Goal: Task Accomplishment & Management: Complete application form

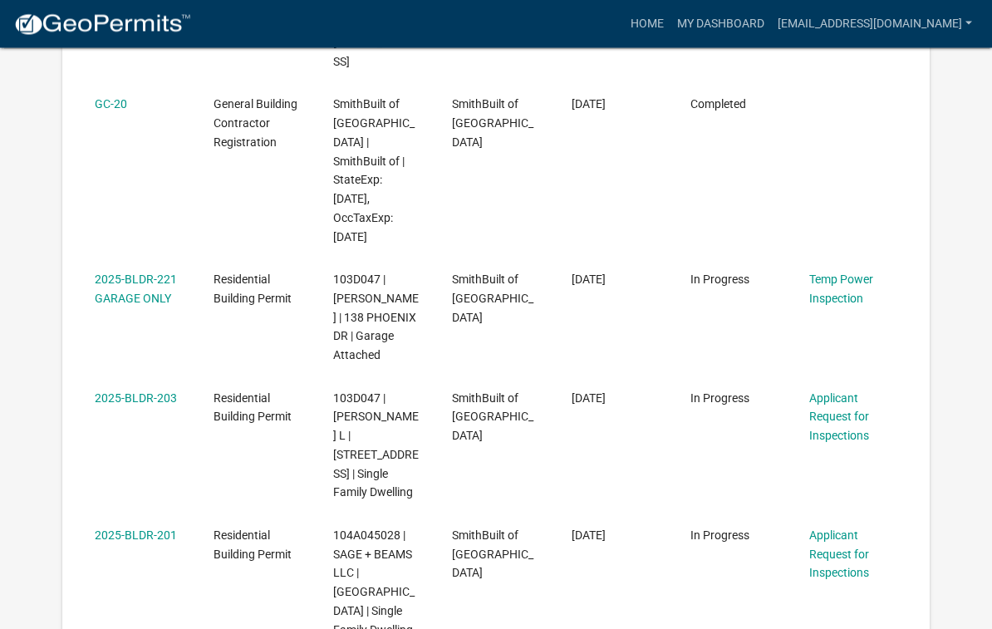
scroll to position [760, 0]
click at [160, 514] on datatable-body-cell "2025-BLDR-201" at bounding box center [138, 582] width 119 height 137
click at [162, 528] on link "2025-BLDR-201" at bounding box center [136, 534] width 82 height 13
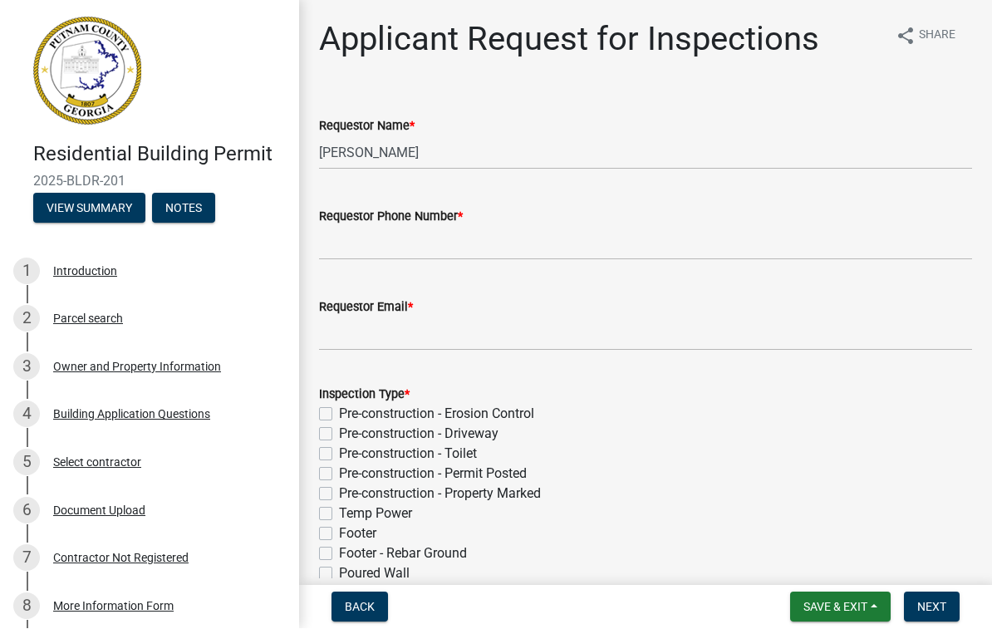
click at [158, 366] on div "Owner and Property Information" at bounding box center [137, 367] width 168 height 12
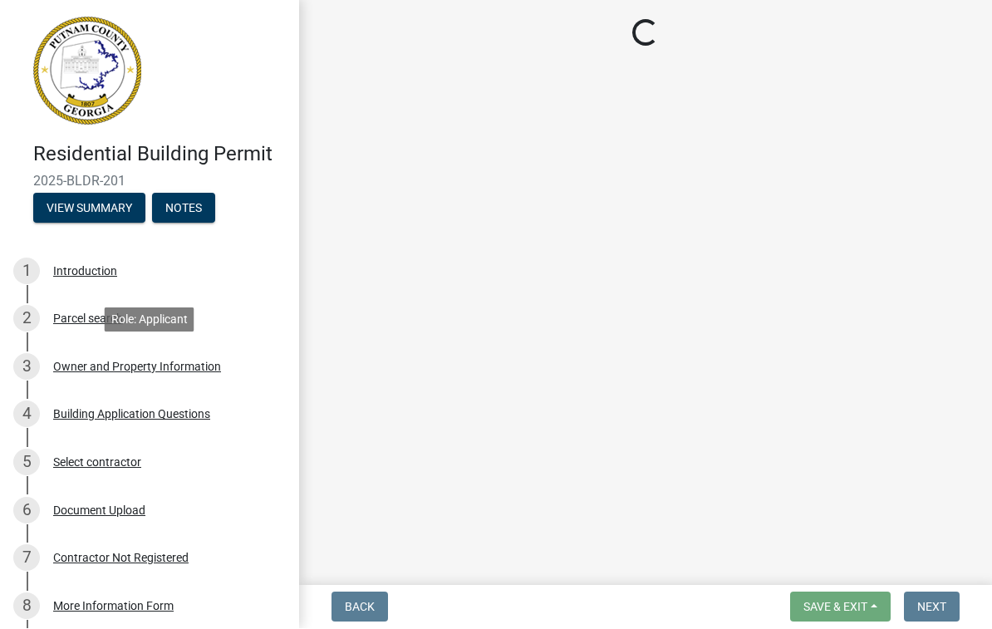
select select "a6b90f04-145f-43dc-a4e6-6d5ec8e28ec9"
select select "83394b22-4a11-496c-8e5c-75ade2e72faf"
select select "469c5908-2854-42d5-89ed-bee7fc26529e"
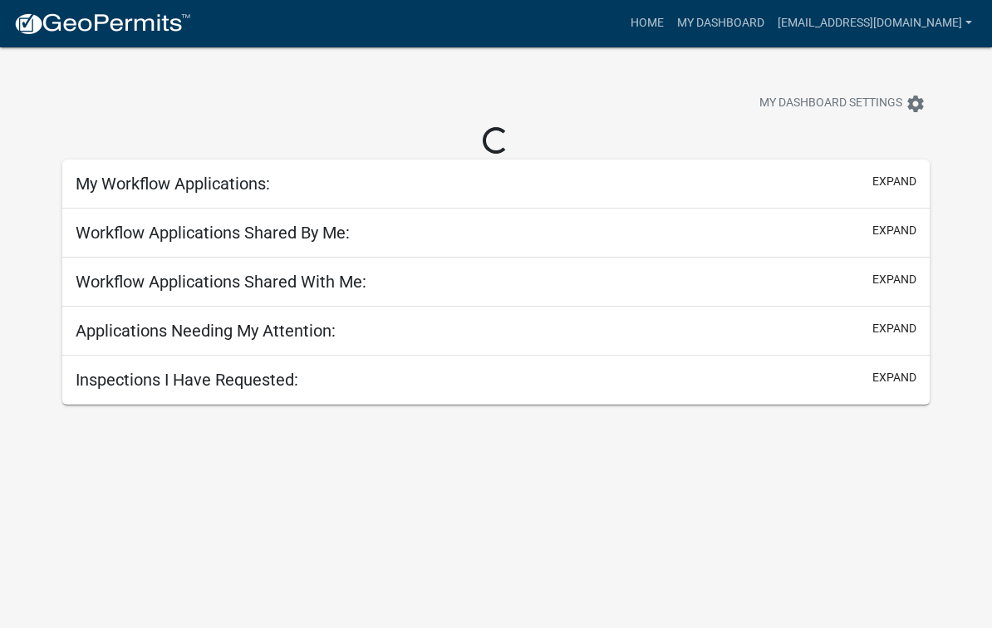
scroll to position [1, 0]
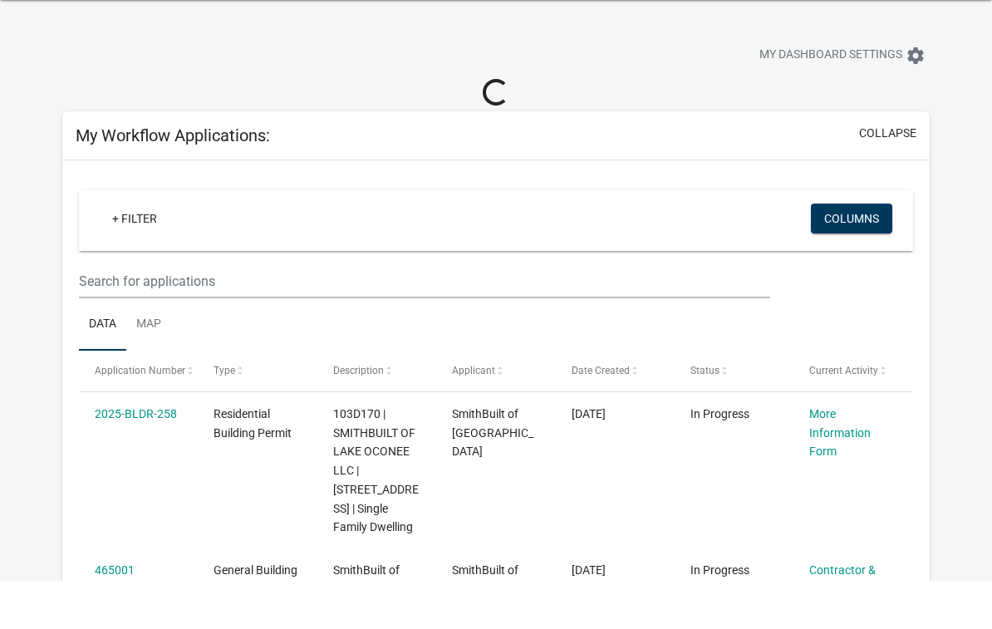
scroll to position [48, 0]
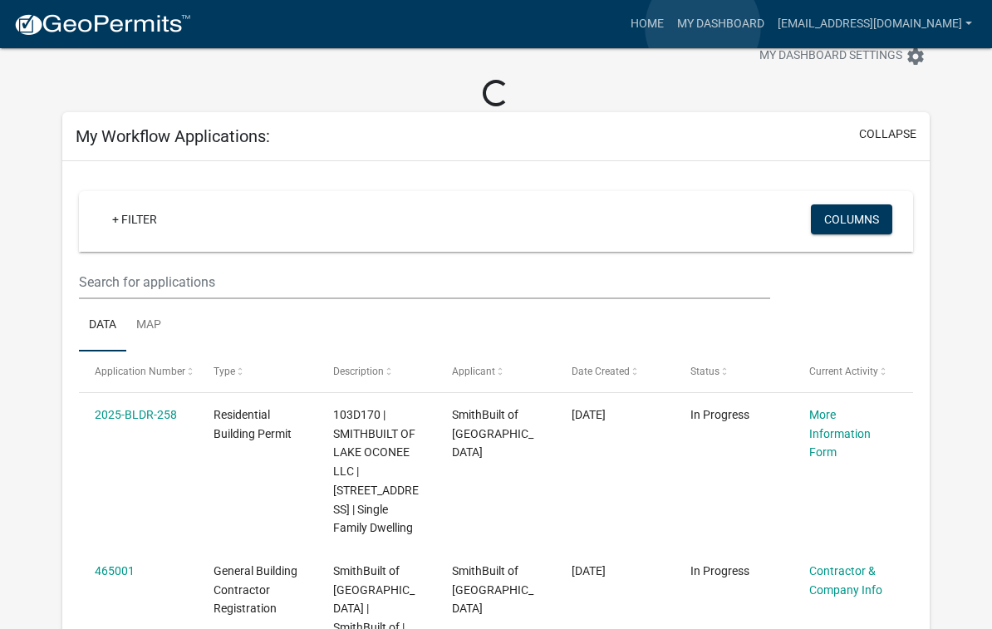
click at [670, 27] on link "Home" at bounding box center [647, 24] width 47 height 32
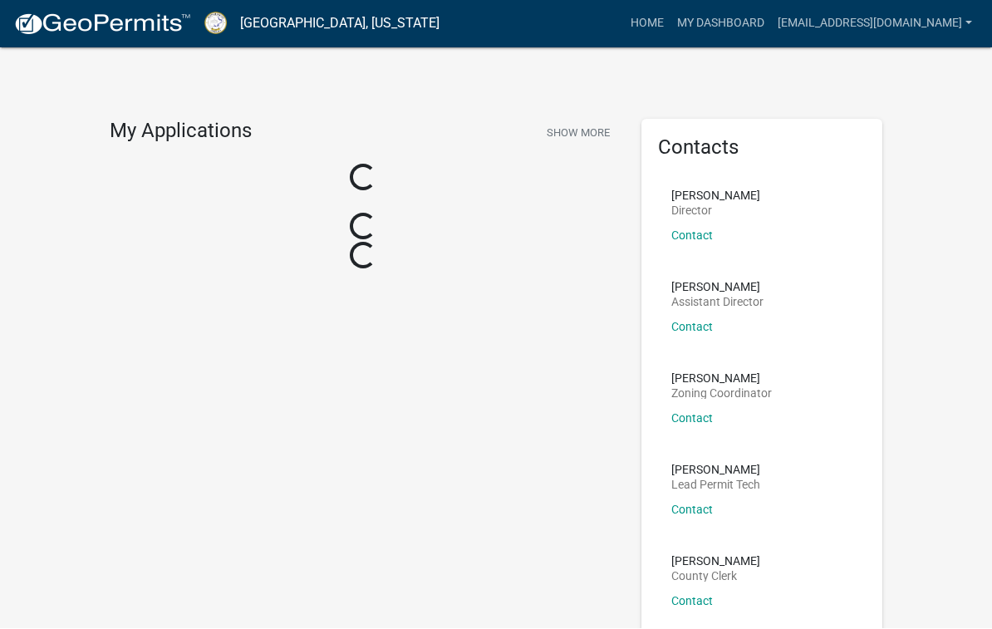
scroll to position [1, 0]
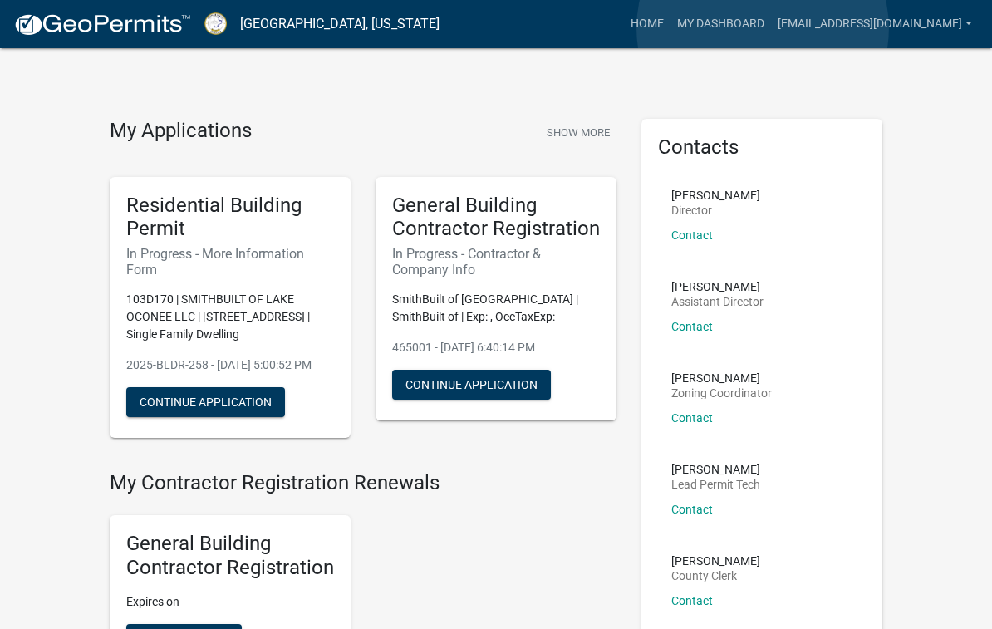
click at [763, 28] on link "My Dashboard" at bounding box center [720, 24] width 101 height 32
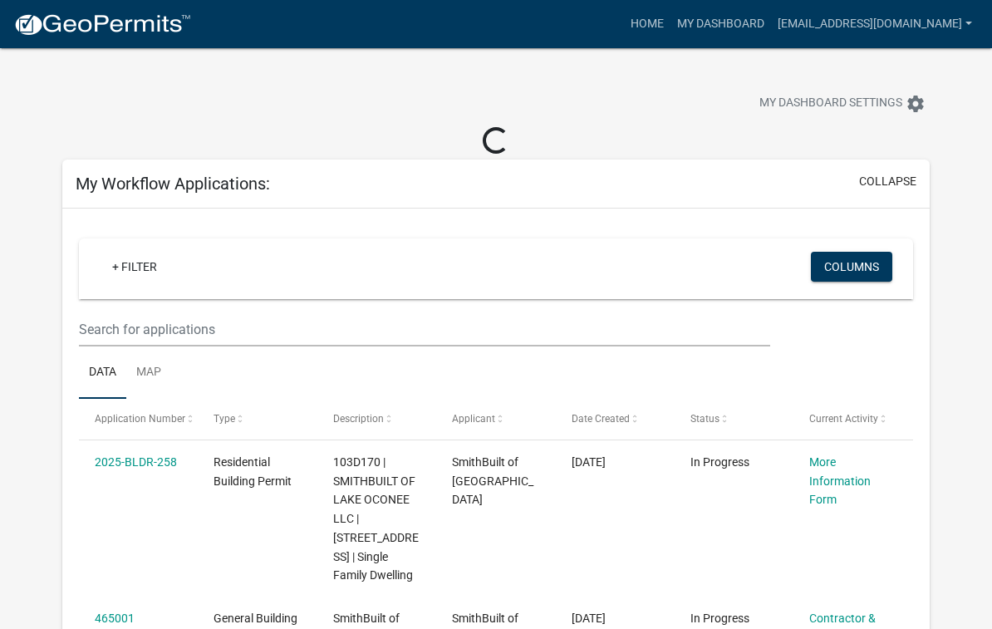
click at [325, 189] on div "My Workflow Applications: collapse" at bounding box center [496, 184] width 868 height 49
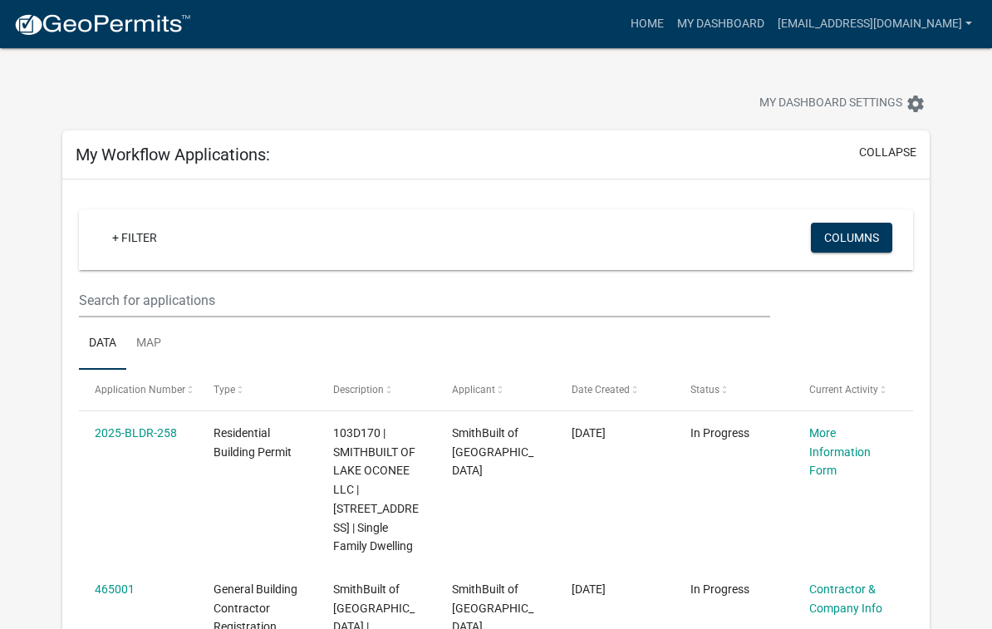
click at [330, 161] on div "My Workflow Applications: collapse" at bounding box center [496, 154] width 868 height 49
click at [224, 253] on div "+ Filter" at bounding box center [359, 240] width 547 height 34
click at [248, 246] on div "+ Filter" at bounding box center [359, 240] width 547 height 34
click at [269, 292] on input "text" at bounding box center [424, 300] width 691 height 34
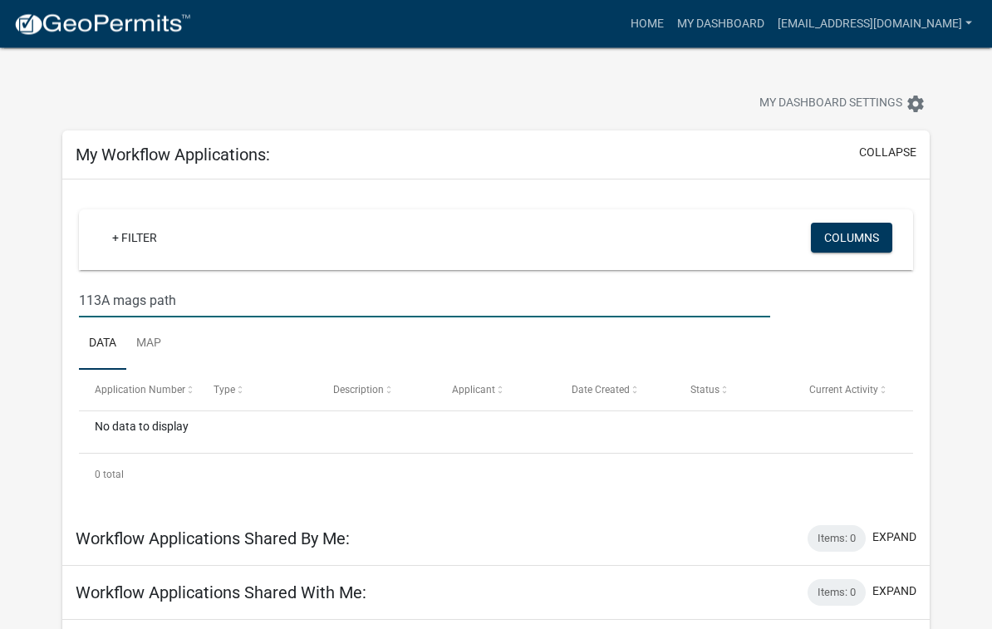
type input "113A mags path"
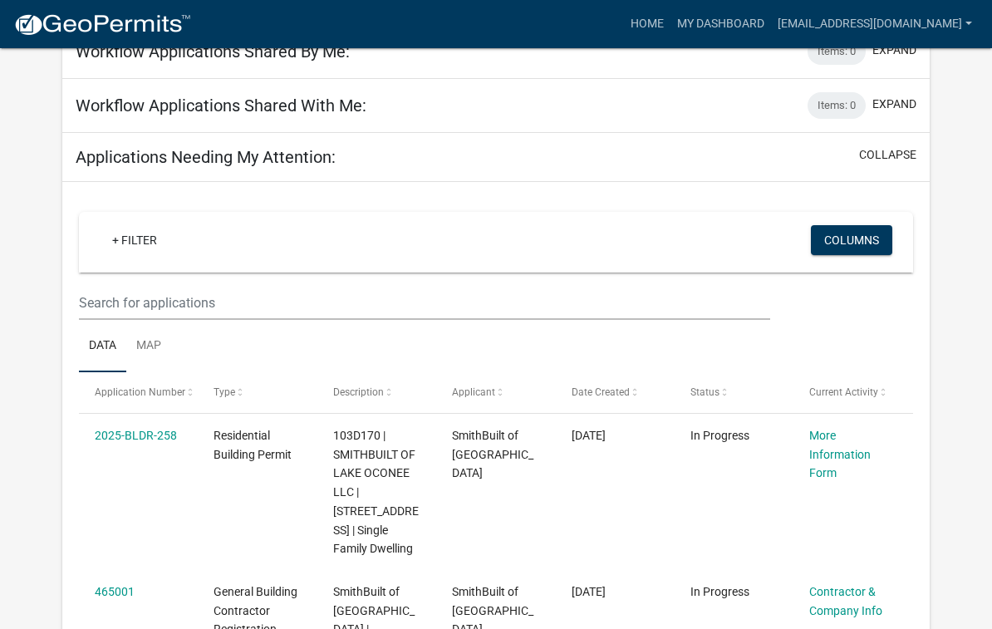
scroll to position [476, 0]
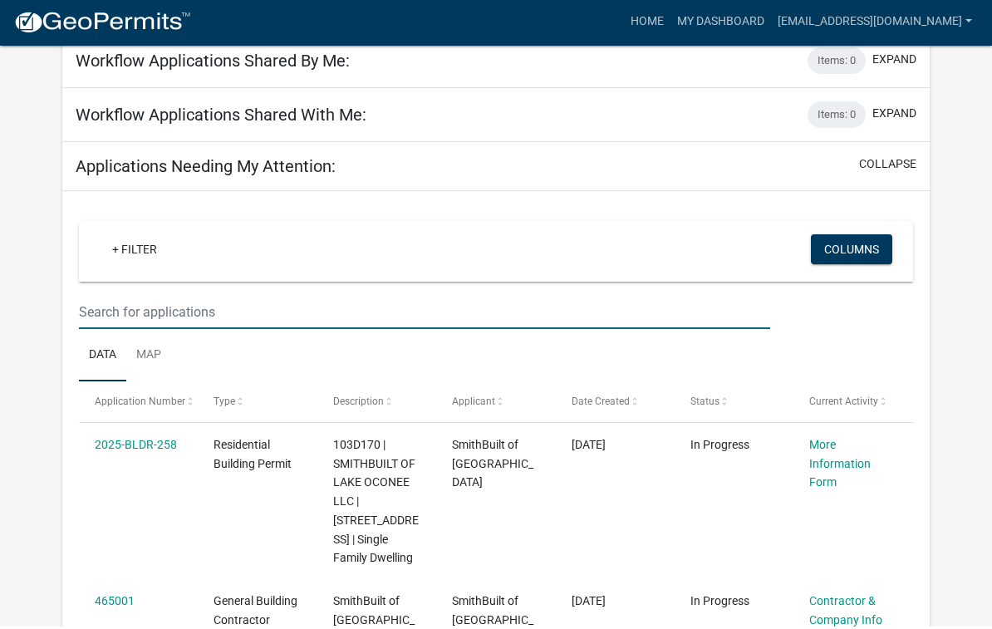
click at [179, 302] on input "text" at bounding box center [424, 314] width 691 height 34
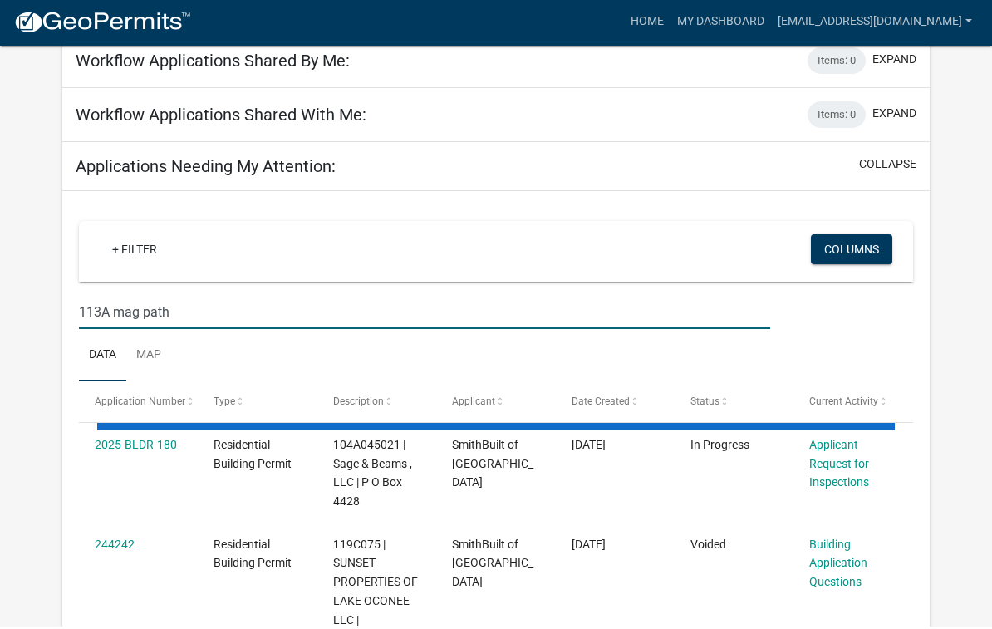
type input "113A mag path"
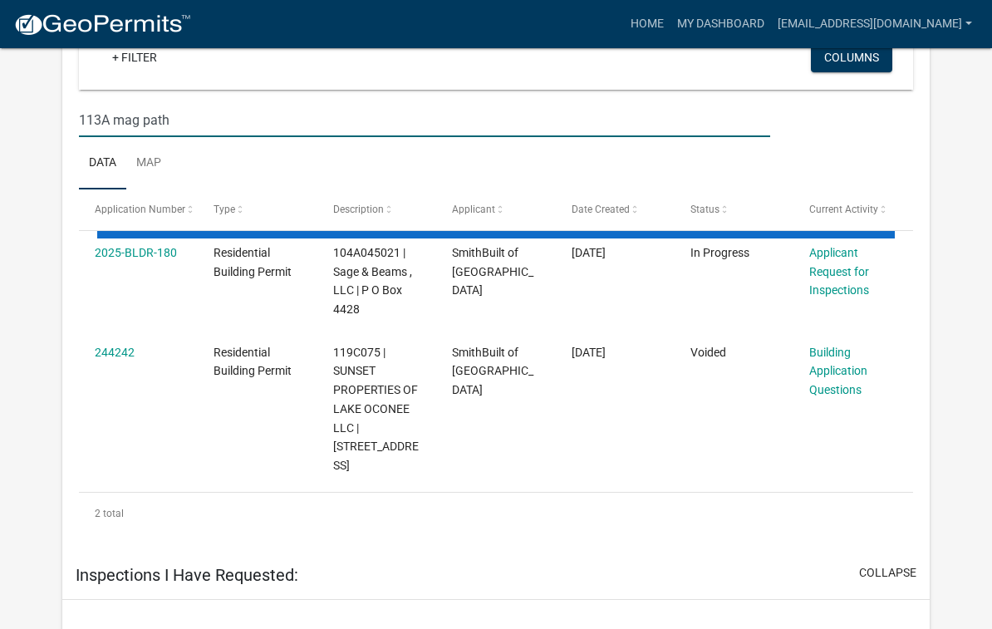
scroll to position [670, 0]
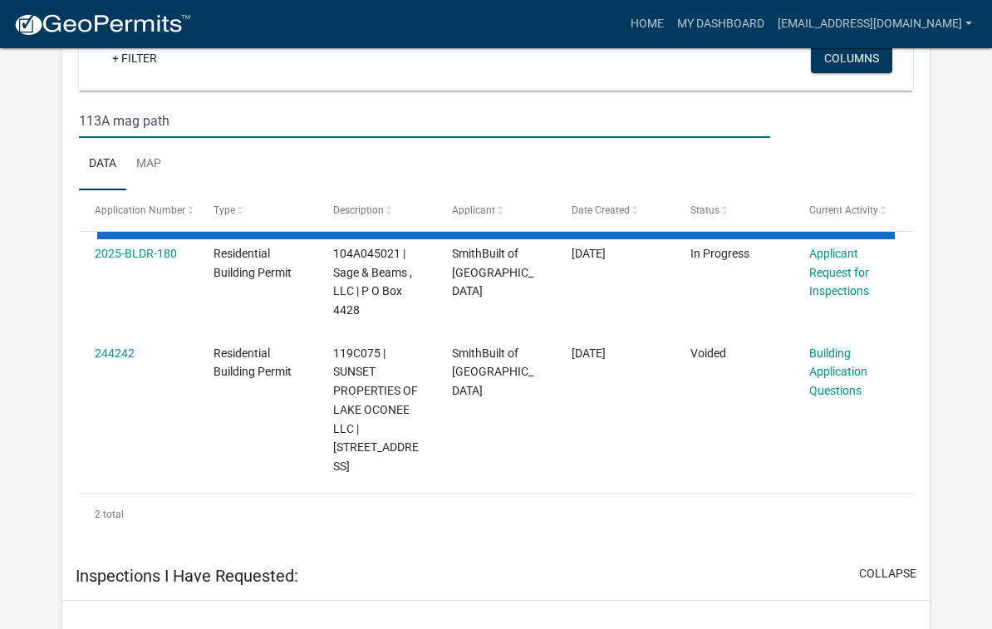
click at [136, 258] on link "2025-BLDR-180" at bounding box center [136, 253] width 82 height 13
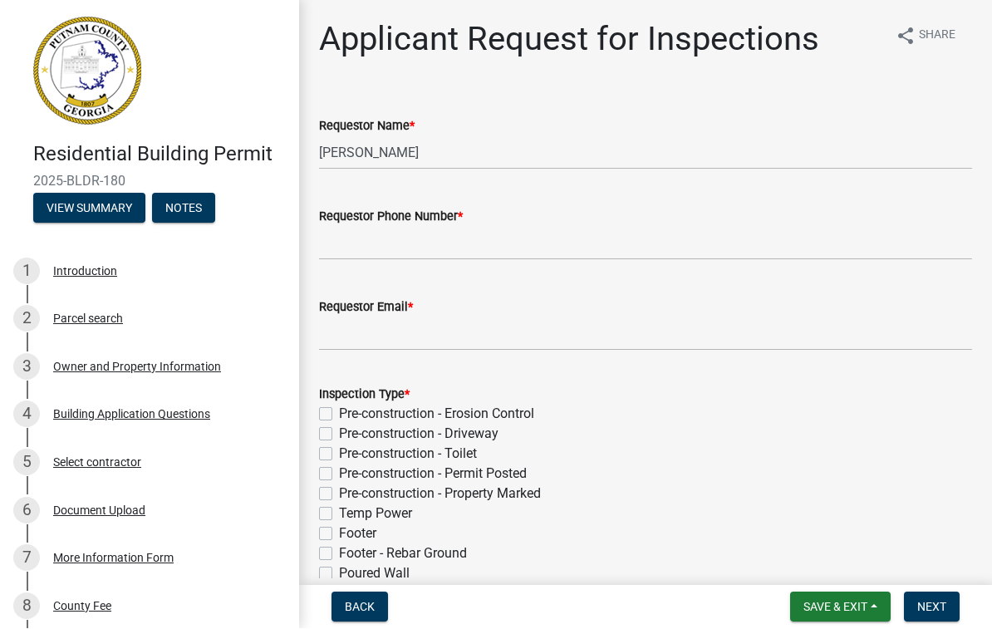
click at [95, 371] on div "Owner and Property Information" at bounding box center [137, 367] width 168 height 12
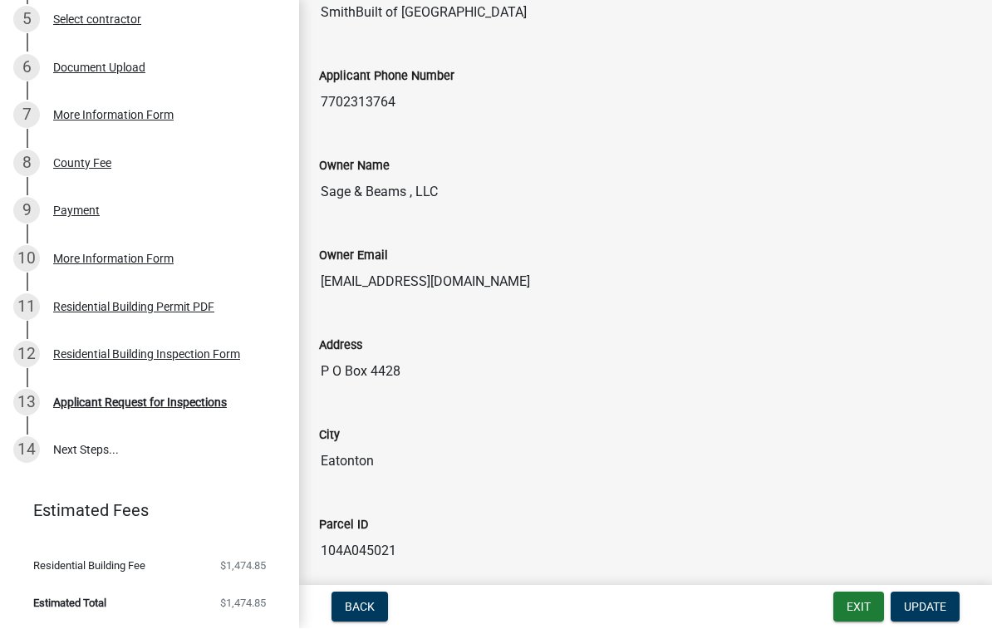
scroll to position [442, 0]
click at [155, 404] on div "Applicant Request for Inspections" at bounding box center [140, 404] width 174 height 12
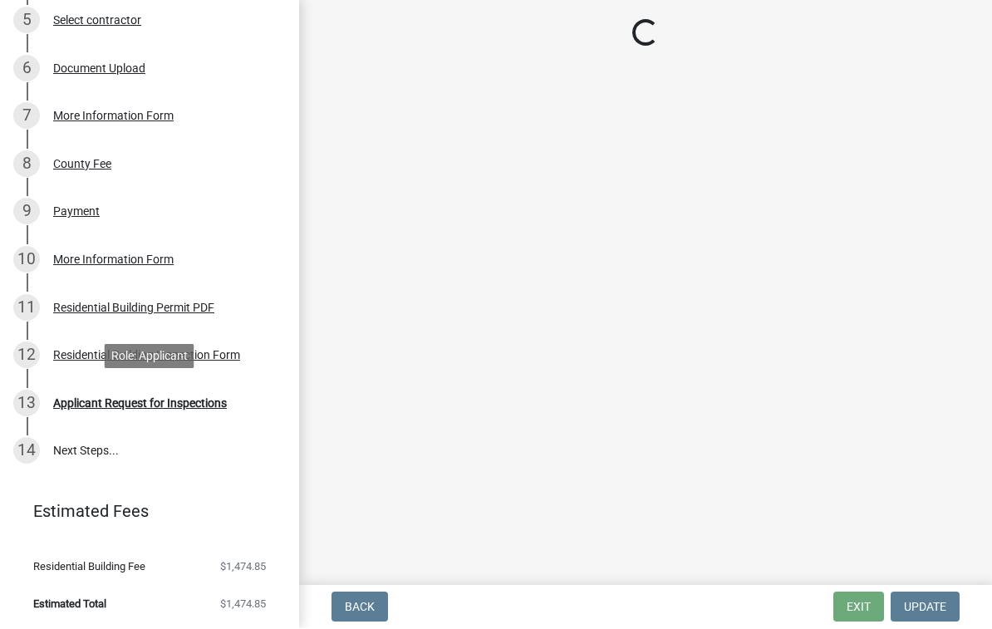
scroll to position [0, 0]
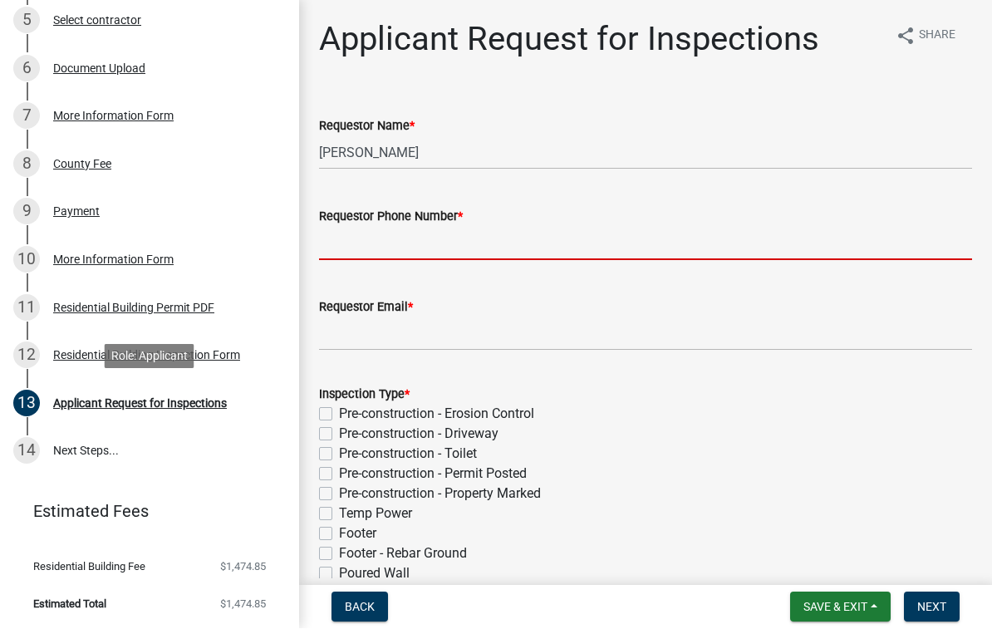
click at [380, 249] on input "Requestor Phone Number *" at bounding box center [645, 244] width 653 height 34
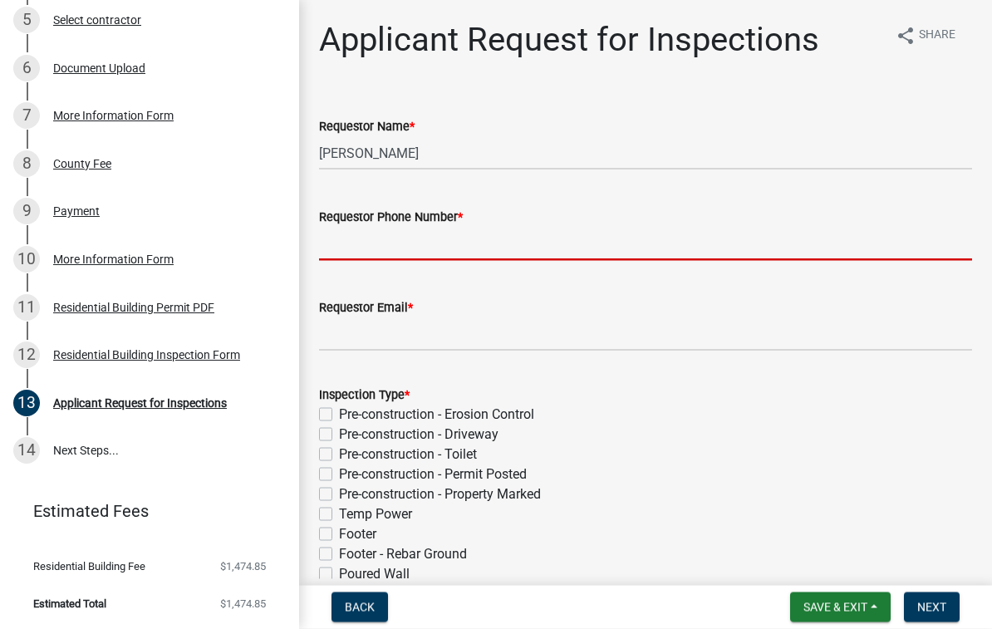
type input "7702313764"
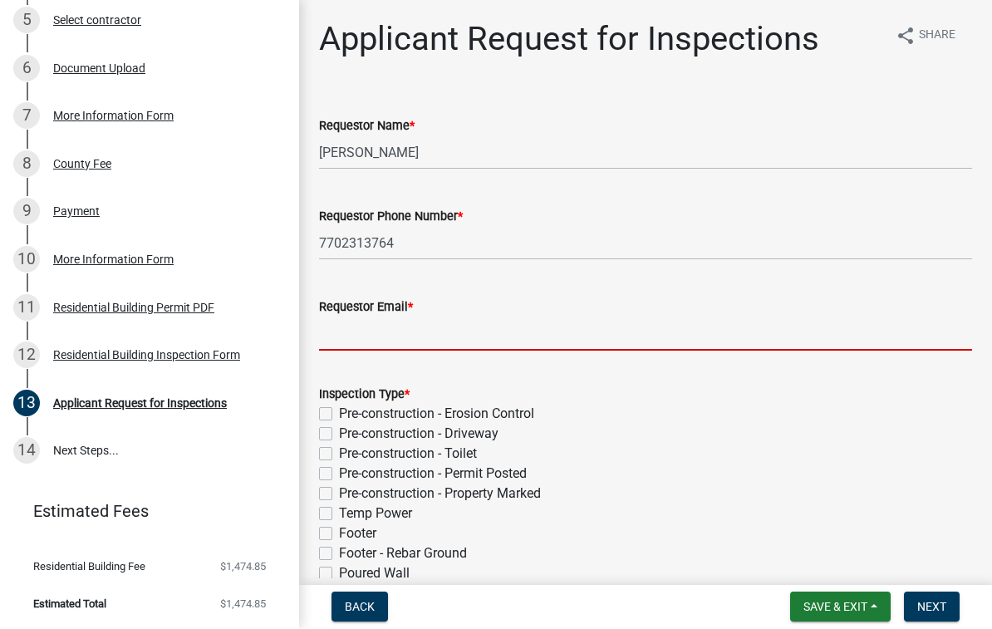
click at [430, 328] on input "Requestor Email *" at bounding box center [645, 334] width 653 height 34
type input "[EMAIL_ADDRESS][DOMAIN_NAME]"
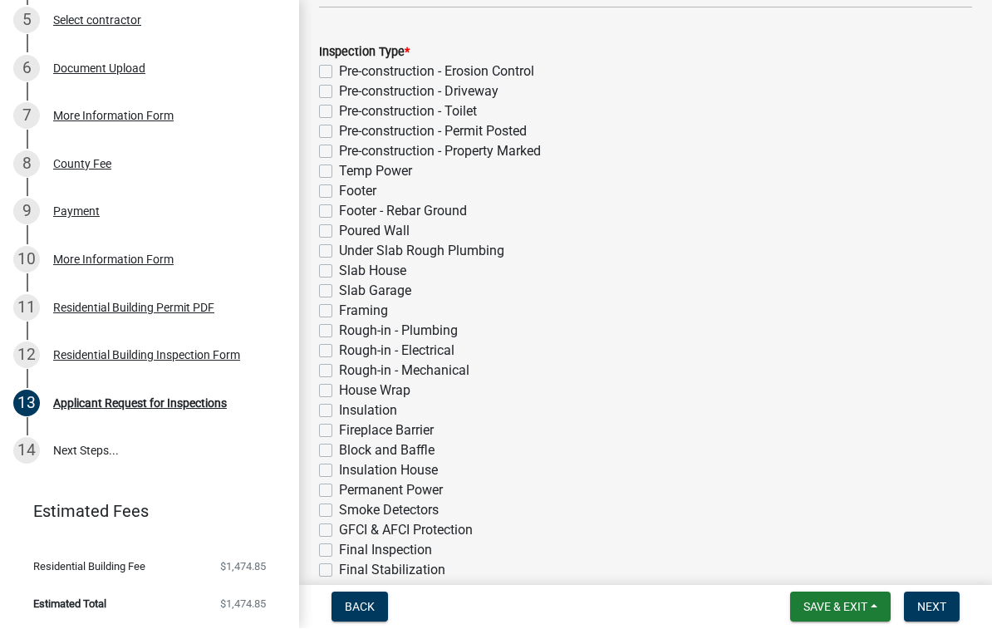
scroll to position [341, 0]
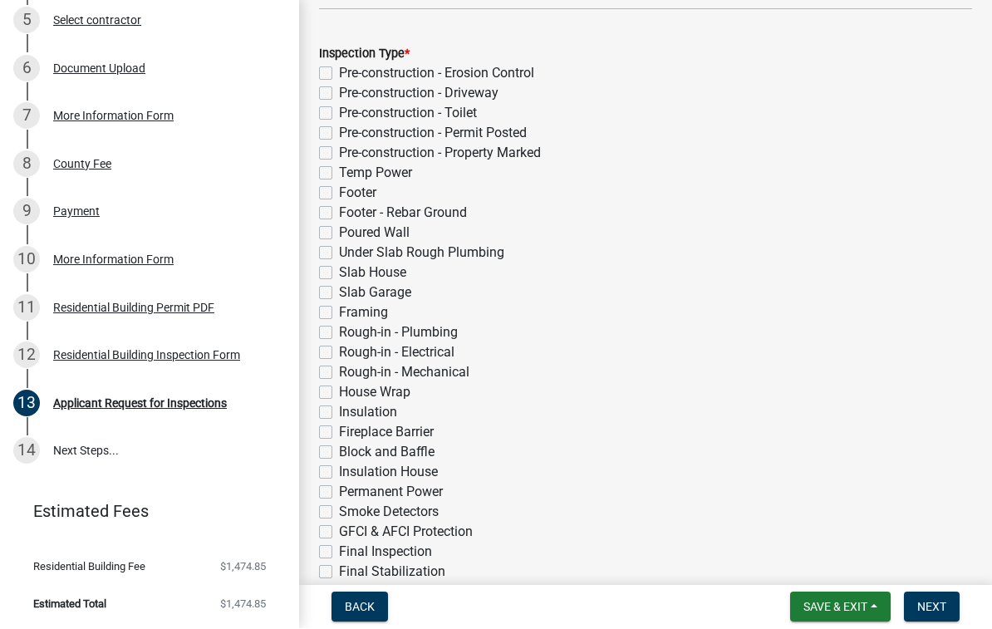
click at [335, 268] on div "Slab House" at bounding box center [645, 273] width 653 height 20
click at [339, 268] on label "Slab House" at bounding box center [372, 273] width 67 height 20
click at [339, 268] on input "Slab House" at bounding box center [344, 268] width 11 height 11
checkbox input "true"
checkbox input "false"
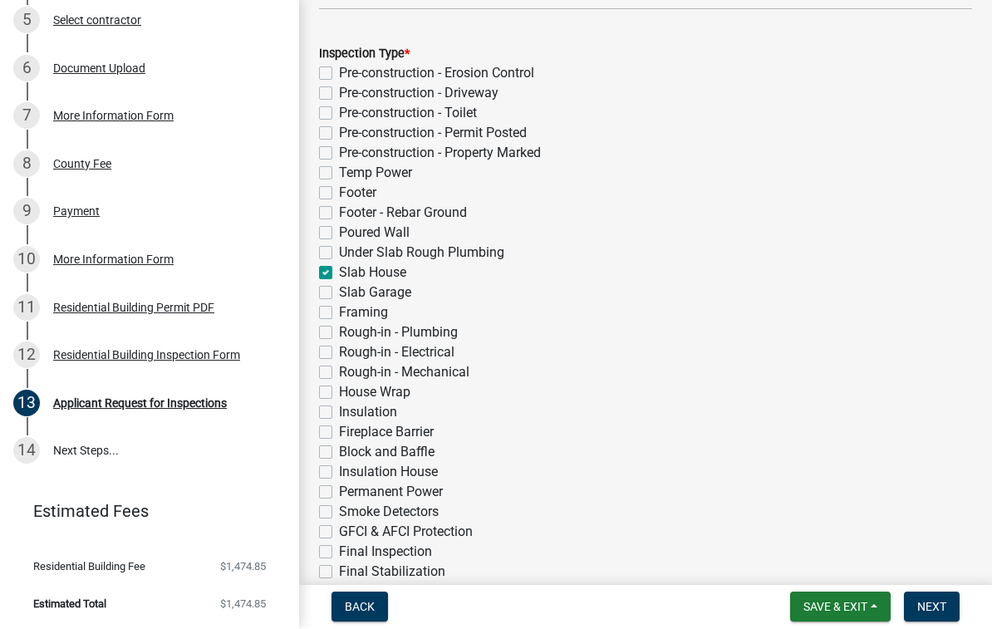
checkbox input "false"
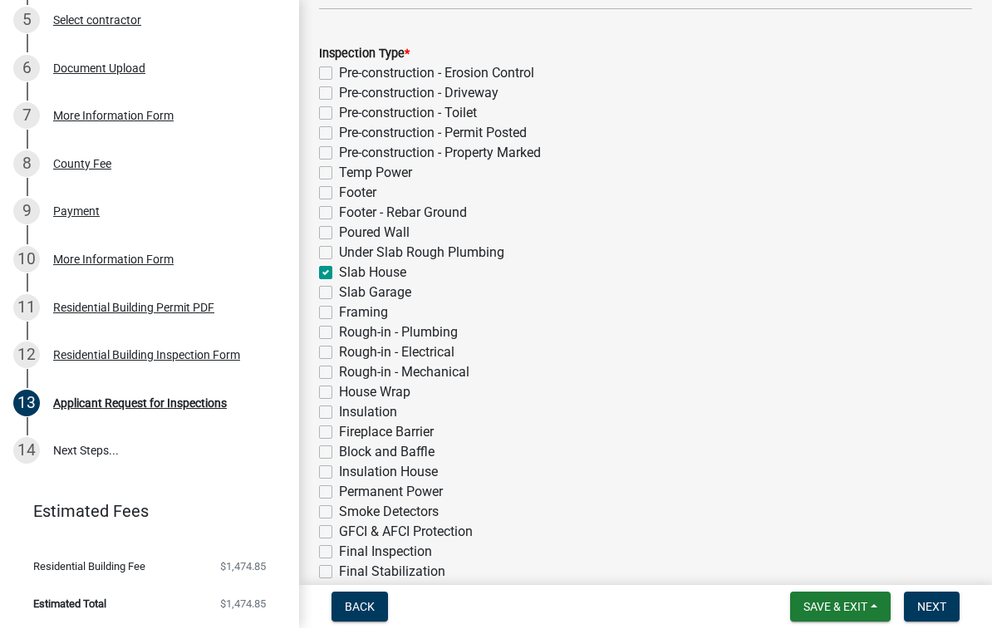
checkbox input "false"
checkbox input "true"
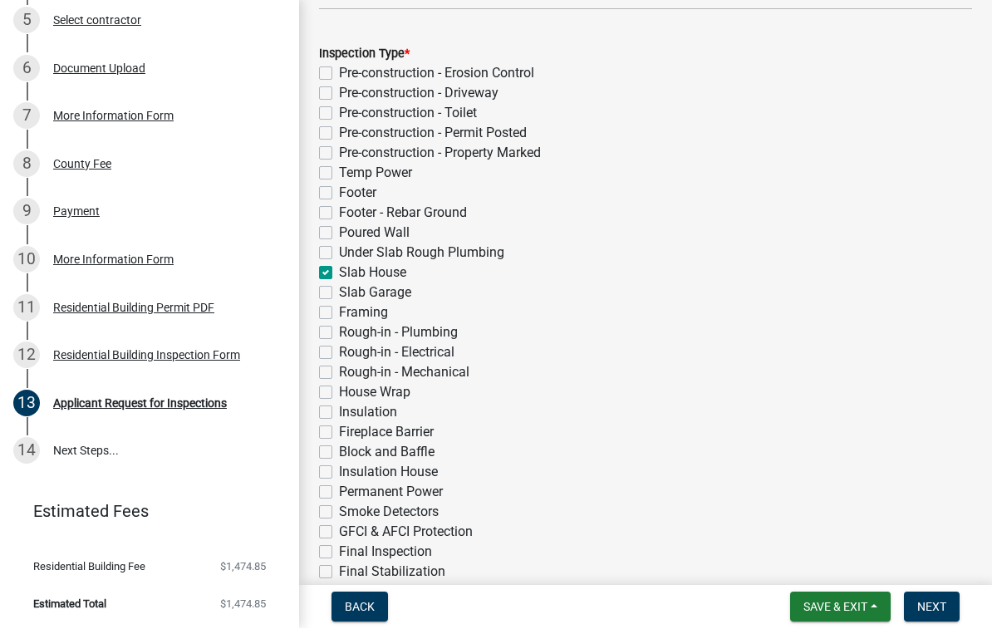
checkbox input "false"
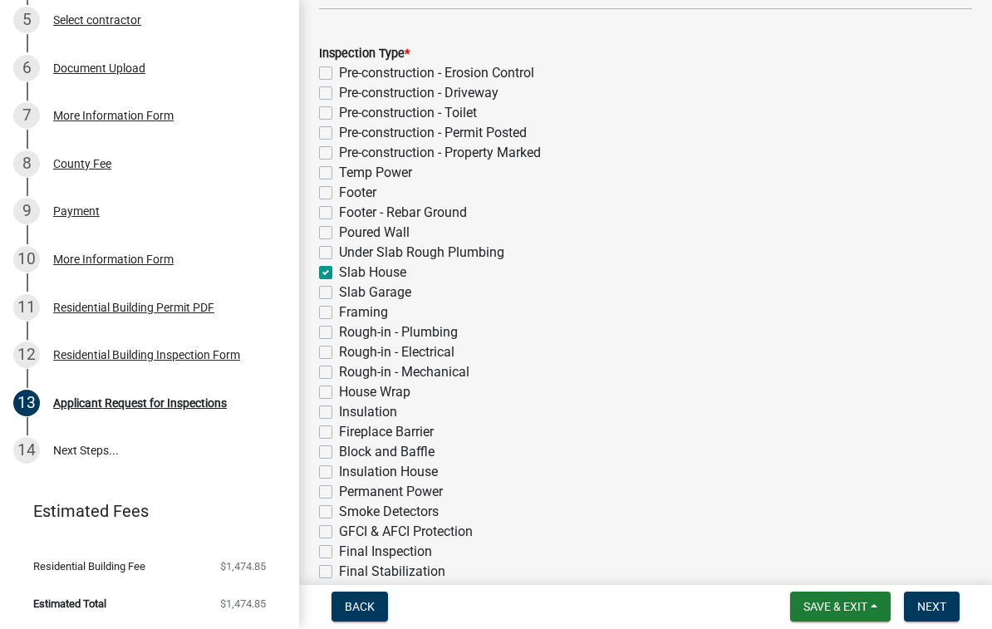
checkbox input "false"
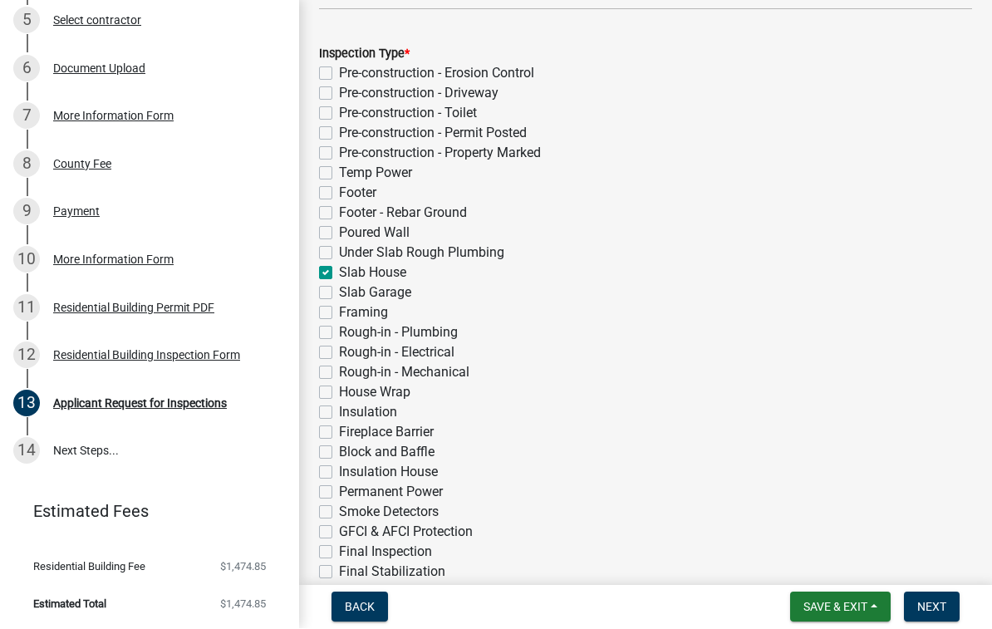
checkbox input "false"
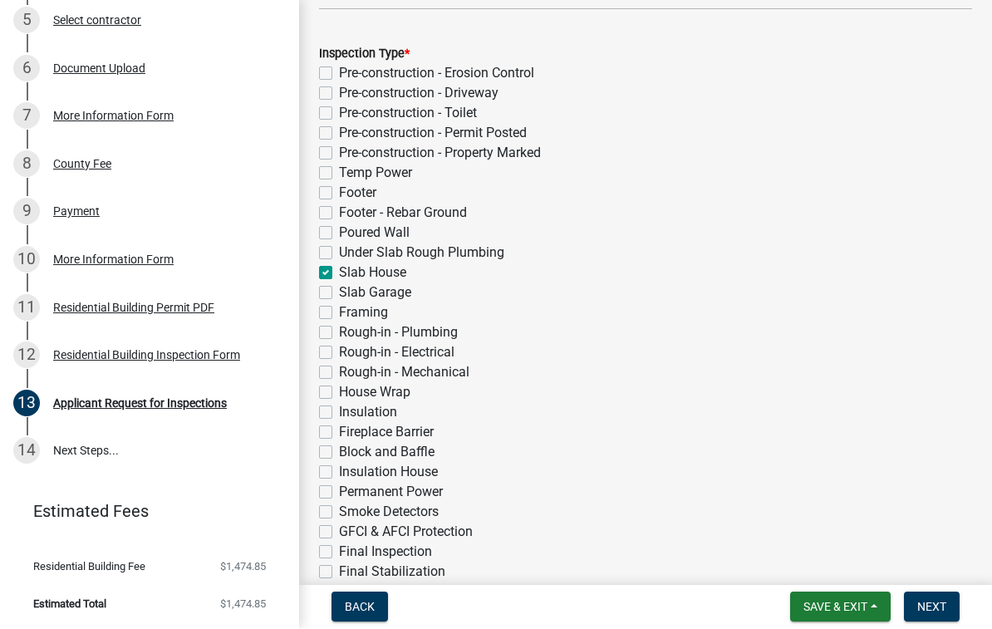
checkbox input "false"
click at [339, 287] on label "Slab Garage" at bounding box center [375, 293] width 72 height 20
click at [339, 287] on input "Slab Garage" at bounding box center [344, 288] width 11 height 11
checkbox input "true"
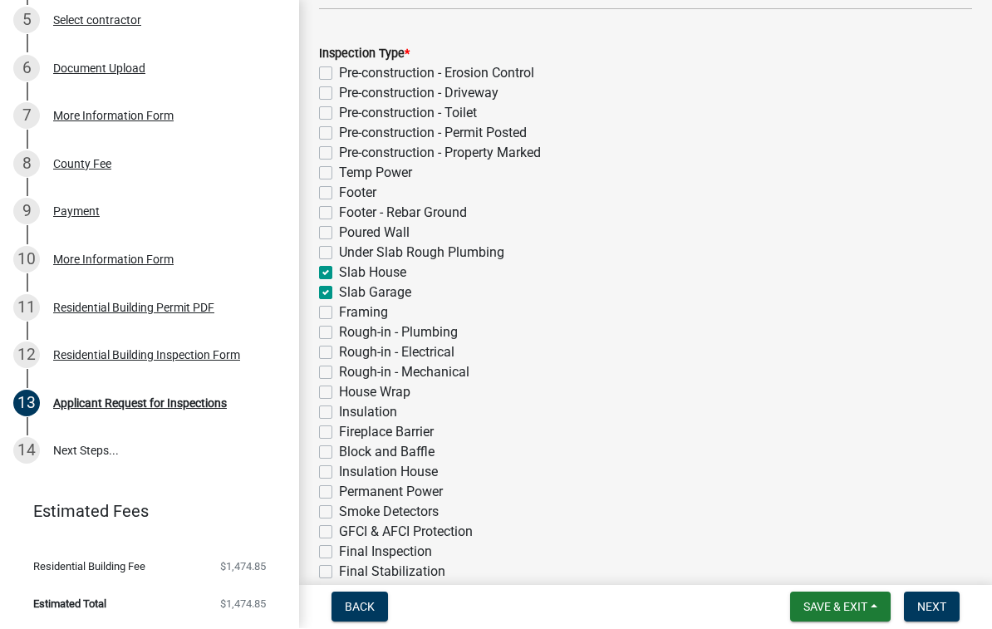
checkbox input "false"
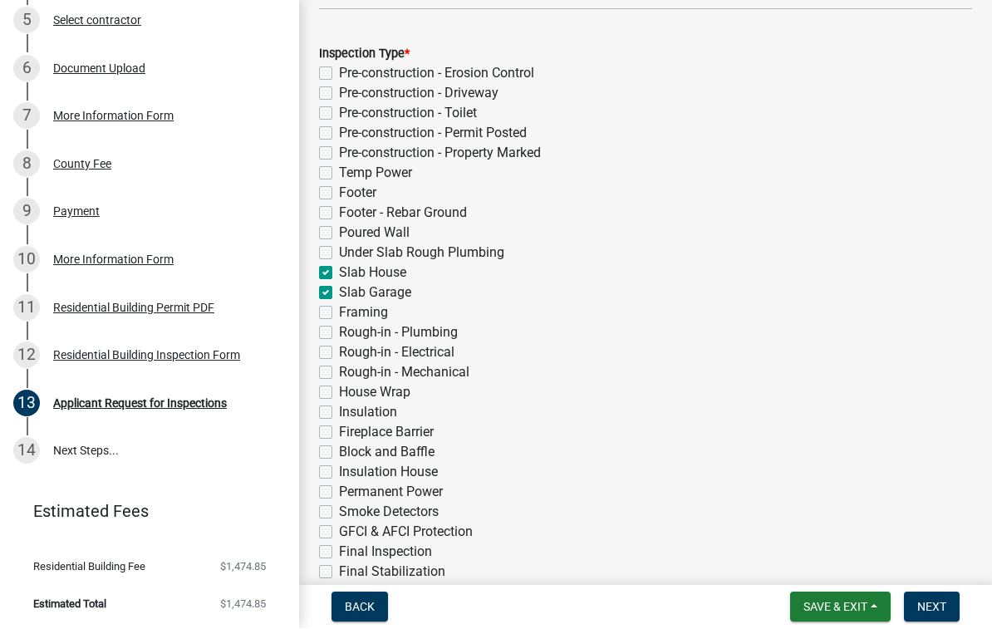
checkbox input "false"
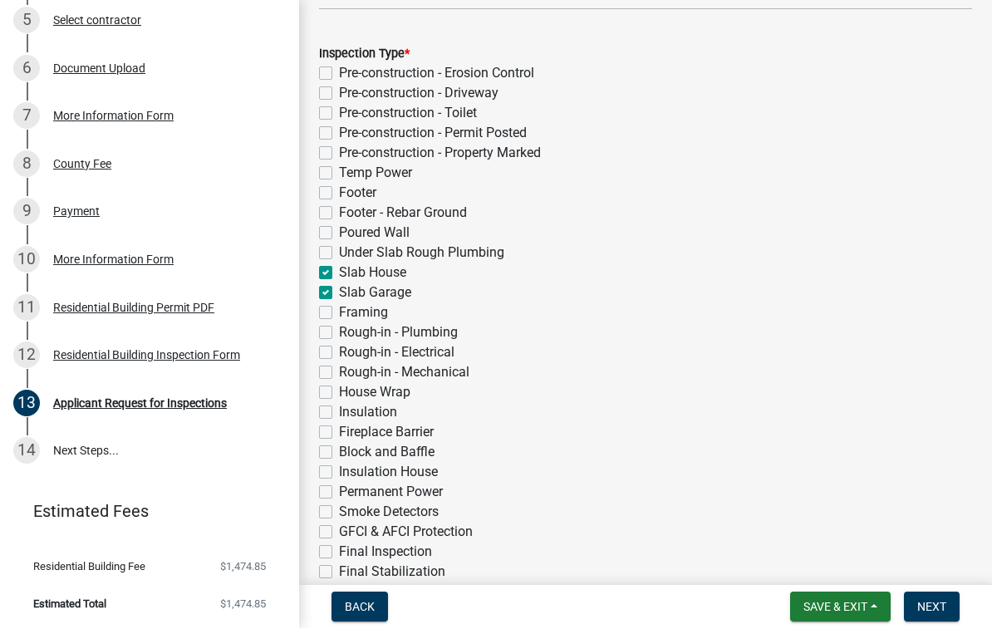
checkbox input "true"
checkbox input "false"
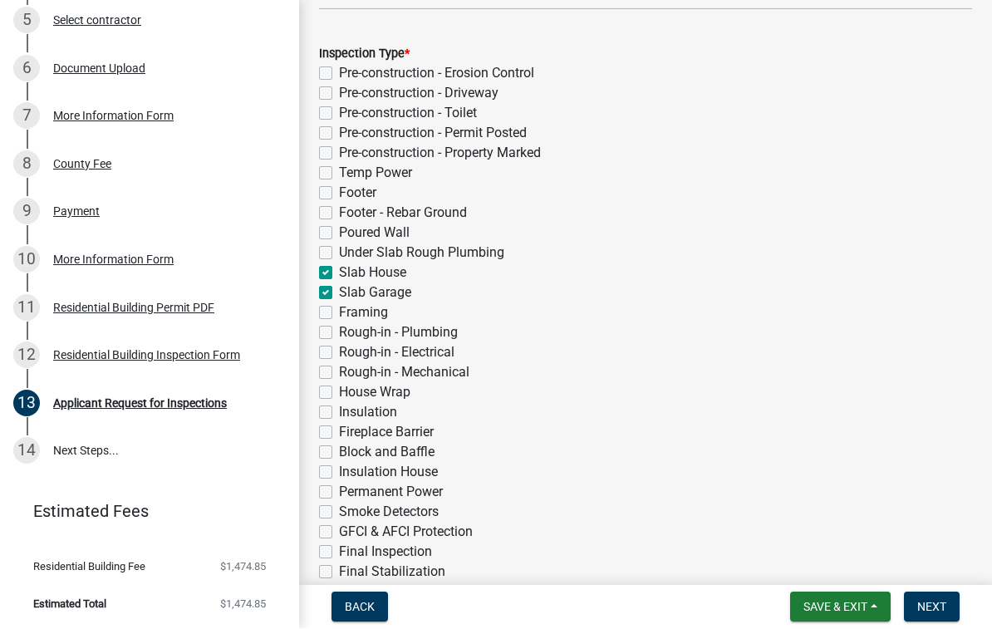
checkbox input "false"
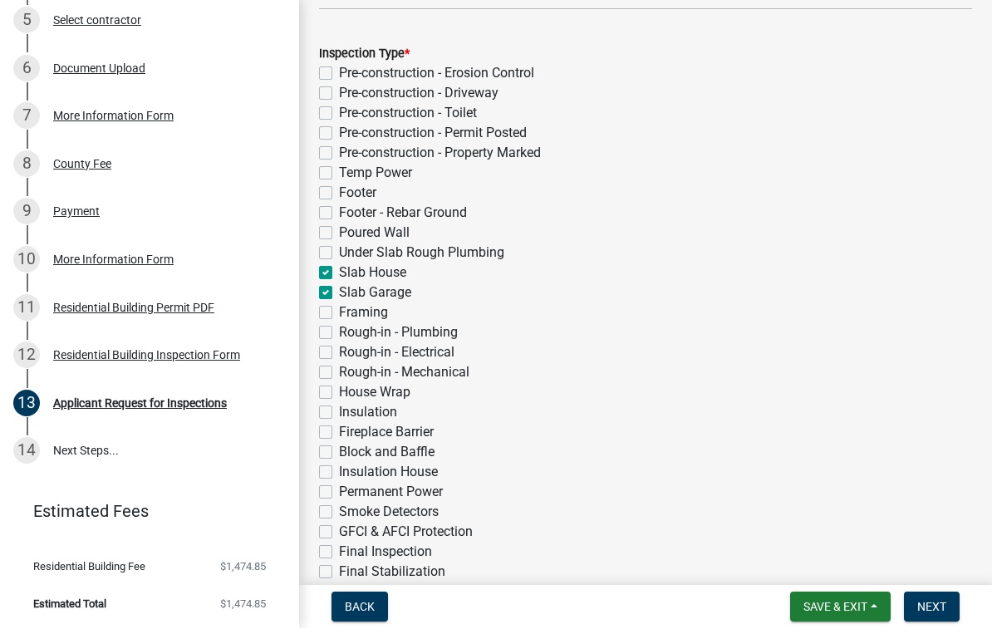
checkbox input "false"
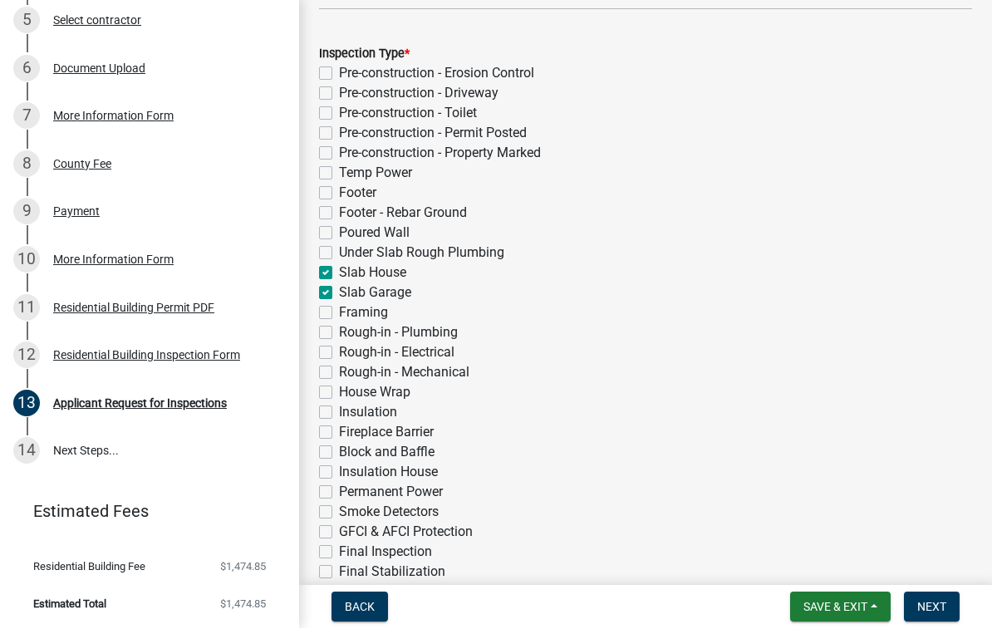
checkbox input "false"
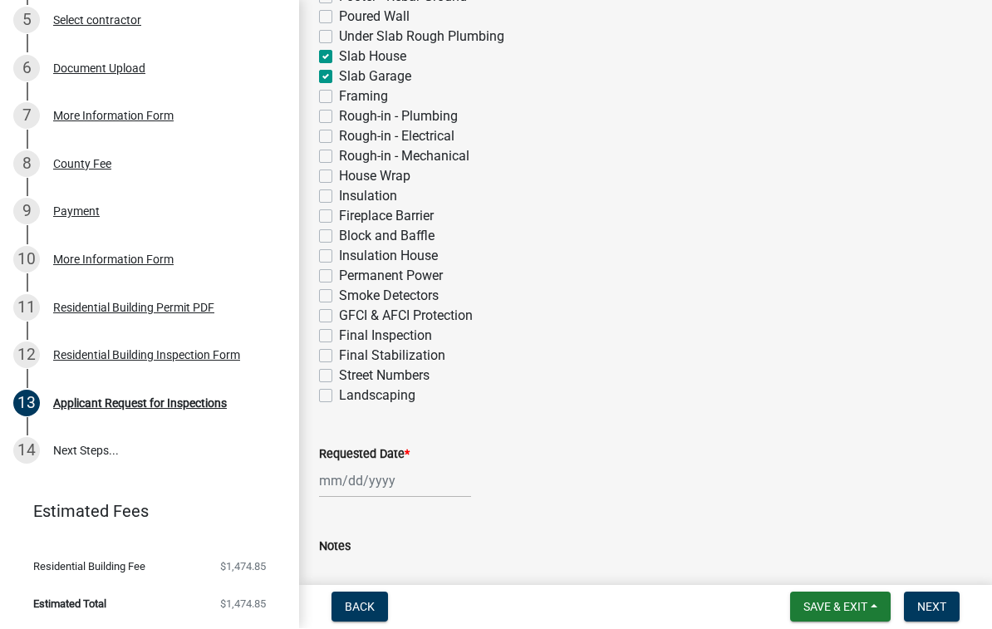
scroll to position [572, 0]
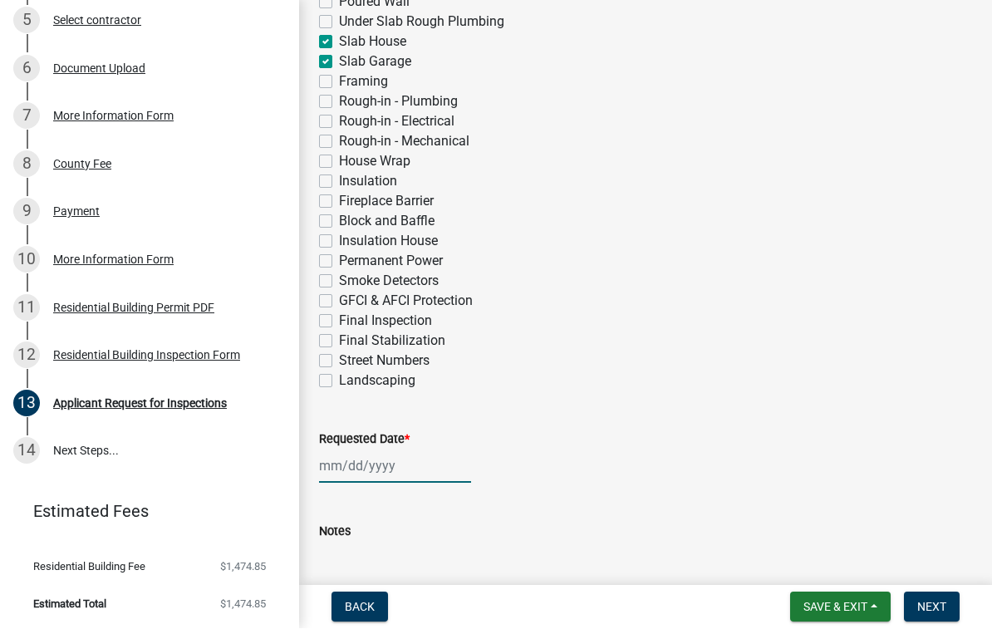
click at [357, 461] on div at bounding box center [395, 466] width 152 height 34
select select "9"
select select "2025"
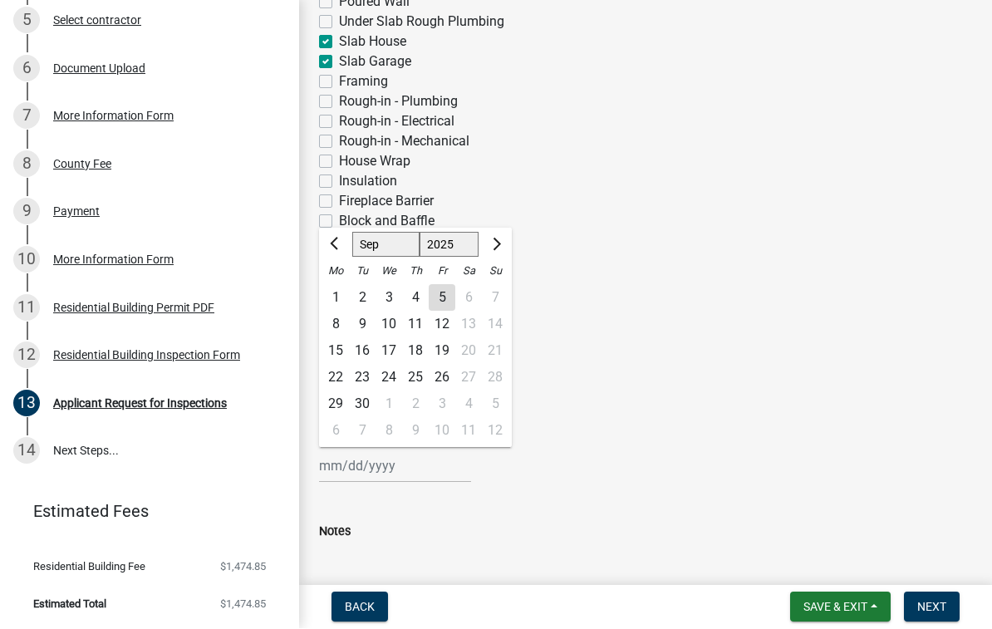
click at [336, 324] on div "8" at bounding box center [335, 325] width 27 height 27
type input "[DATE]"
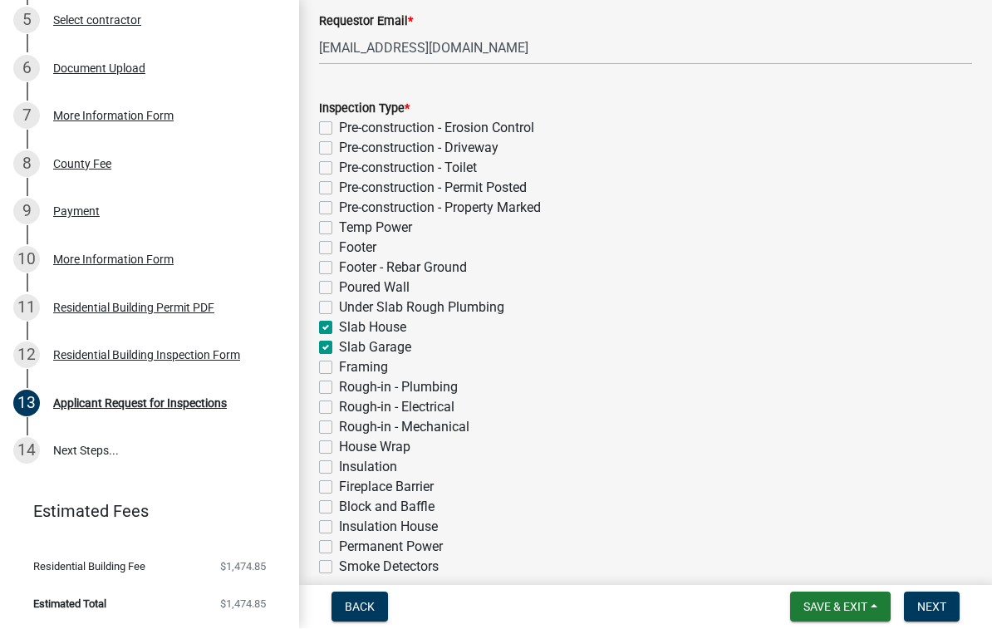
scroll to position [284, 0]
click at [928, 598] on button "Next" at bounding box center [932, 607] width 56 height 30
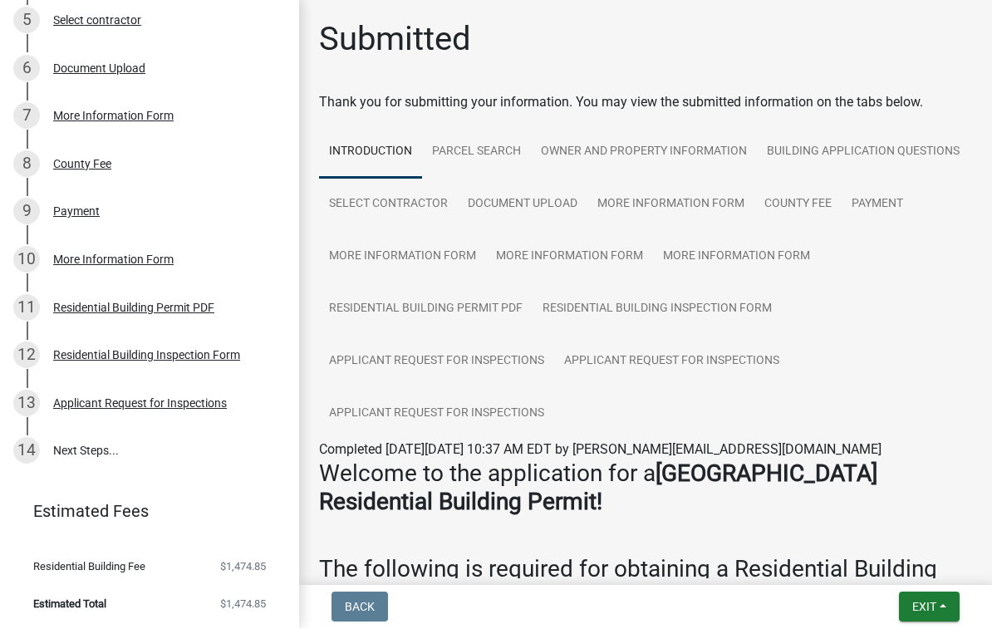
scroll to position [0, 0]
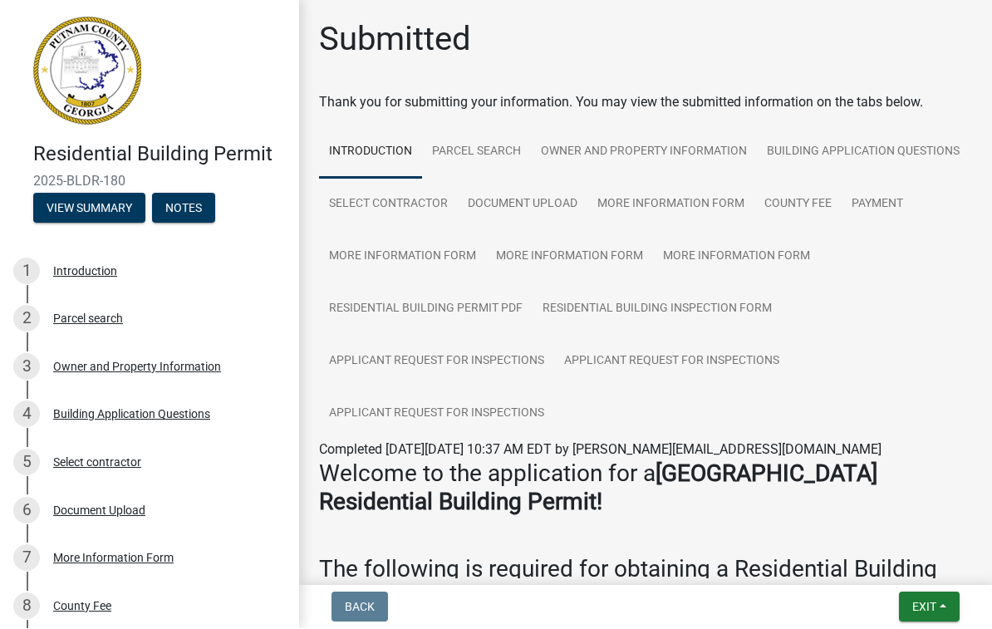
click at [927, 604] on span "Exit" at bounding box center [924, 607] width 24 height 13
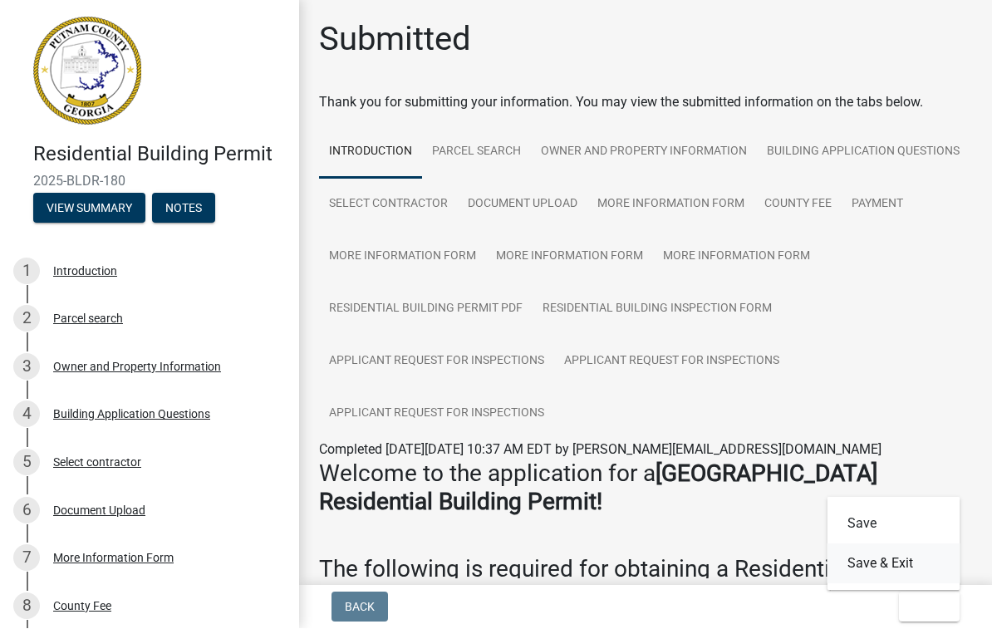
click at [892, 556] on button "Save & Exit" at bounding box center [893, 564] width 133 height 40
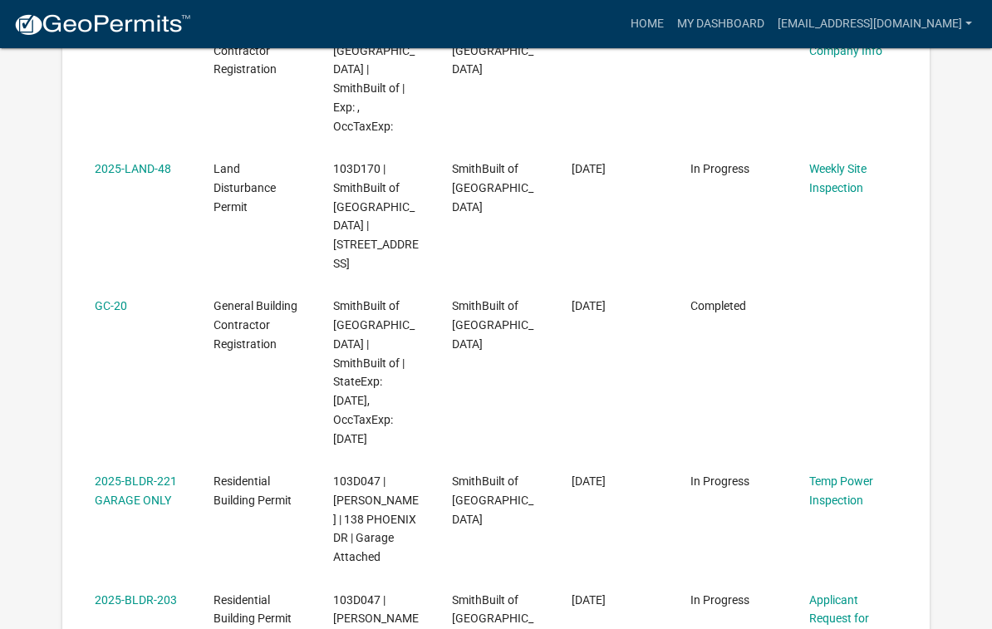
scroll to position [557, 0]
